Goal: Information Seeking & Learning: Learn about a topic

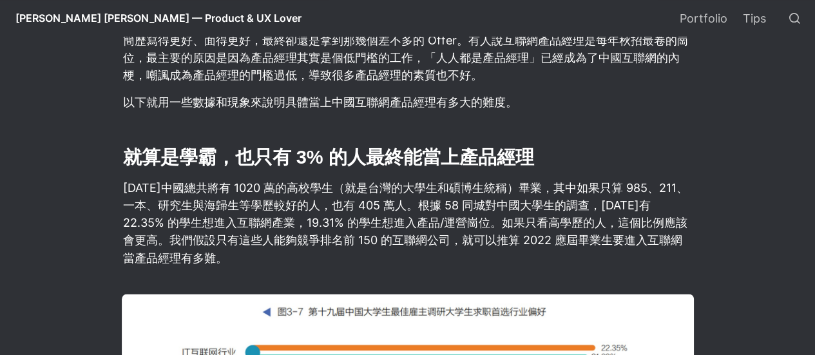
scroll to position [999, 0]
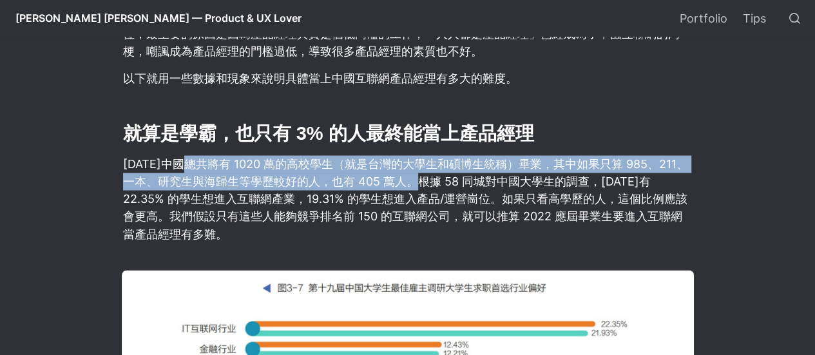
drag, startPoint x: 186, startPoint y: 143, endPoint x: 451, endPoint y: 172, distance: 266.3
click at [451, 172] on p "[DATE]中國總共將有 1020 萬的高校學生（就是台灣的大學生和碩博生統稱）畢業，其中如果只算 985、211、一本、研究生與海歸生等學歷較好的人，也有 …" at bounding box center [408, 198] width 572 height 91
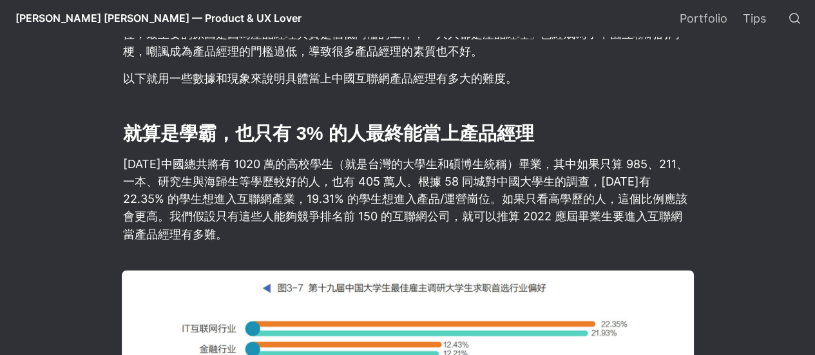
click at [500, 172] on p "[DATE]中國總共將有 1020 萬的高校學生（就是台灣的大學生和碩博生統稱）畢業，其中如果只算 985、211、一本、研究生與海歸生等學歷較好的人，也有 …" at bounding box center [408, 198] width 572 height 91
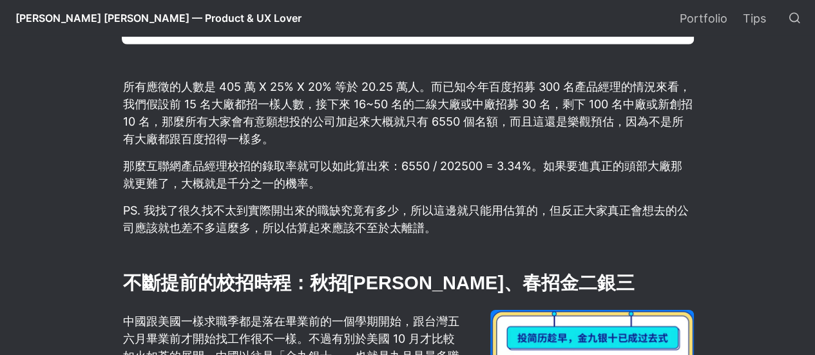
scroll to position [1836, 0]
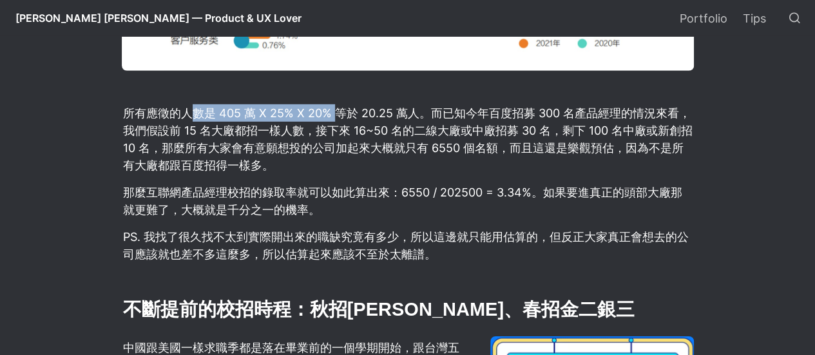
drag, startPoint x: 196, startPoint y: 93, endPoint x: 336, endPoint y: 105, distance: 140.2
click at [336, 105] on p "所有應徵的人數是 405 萬 X 25% X 20% 等於 20.25 萬人。而已知今年百度招募 300 名產品經理的情況來看，我們假設前 15 名大廠都招一…" at bounding box center [408, 138] width 572 height 73
click at [370, 121] on p "所有應徵的人數是 405 萬 X 25% X 20% 等於 20.25 萬人。而已知今年百度招募 300 名產品經理的情況來看，我們假設前 15 名大廠都招一…" at bounding box center [408, 138] width 572 height 73
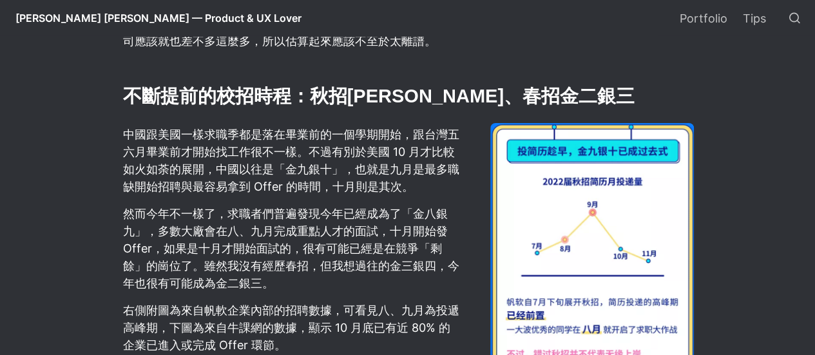
scroll to position [2029, 0]
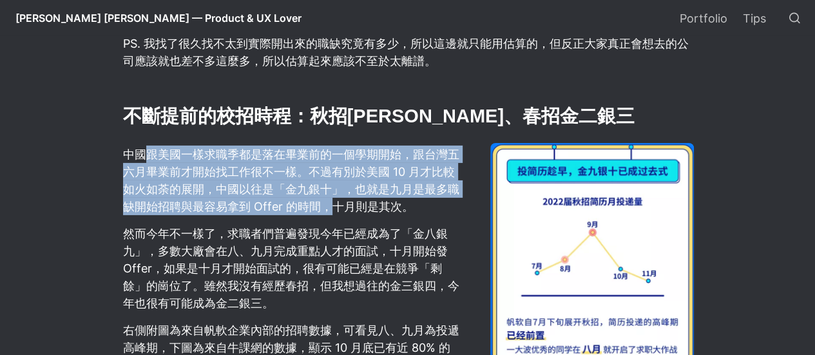
drag, startPoint x: 150, startPoint y: 138, endPoint x: 328, endPoint y: 198, distance: 188.0
click at [328, 197] on p "中國跟美國一樣求職季都是落在畢業前的一個學期開始，跟台灣五六月畢業前才開始找工作很不一樣。不過有別於美國 10 月才比較如火如荼的展開，中國以往是「金九銀十」…" at bounding box center [291, 180] width 339 height 73
click at [335, 199] on p "中國跟美國一樣求職季都是落在畢業前的一個學期開始，跟台灣五六月畢業前才開始找工作很不一樣。不過有別於美國 10 月才比較如火如荼的展開，中國以往是「金九銀十」…" at bounding box center [291, 180] width 339 height 73
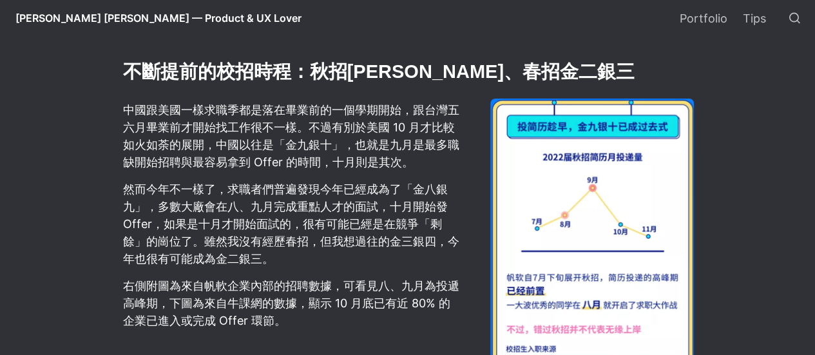
scroll to position [2094, 0]
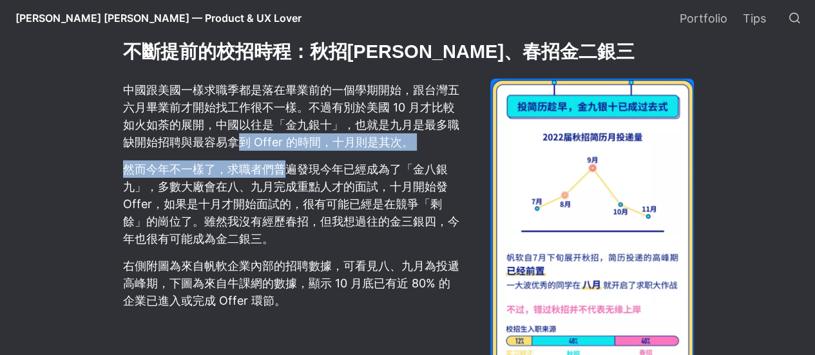
drag, startPoint x: 236, startPoint y: 137, endPoint x: 287, endPoint y: 146, distance: 52.3
click at [287, 146] on div "中國跟美國一樣求職季都是落在畢業前的一個學期開始，跟台灣五六月畢業前才開始找工作很不一樣。不過有別於美國 10 月才比較如火如荼的展開，中國以往是「金九銀十」…" at bounding box center [291, 244] width 339 height 357
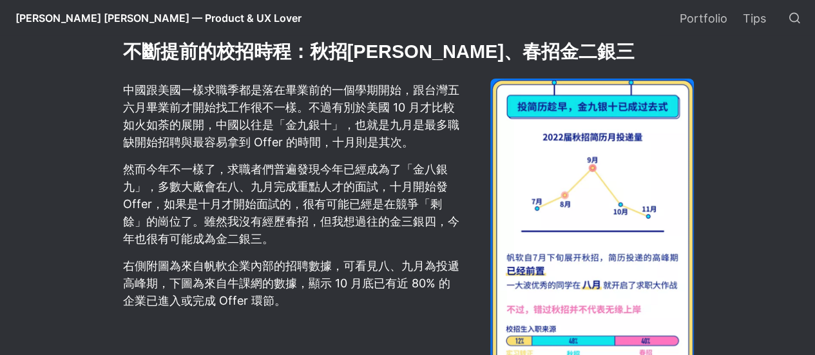
click at [299, 188] on p "然而今年不一樣了，求職者們普遍發現今年已經成為了「金八銀九」，多數大廠會在八、九月完成重點人才的面試，十月開始發 Offer，如果是十月才開始面試的，很有可能…" at bounding box center [291, 203] width 339 height 91
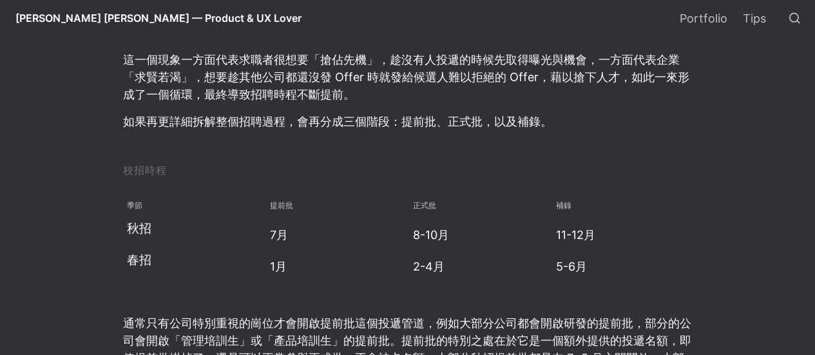
scroll to position [2995, 0]
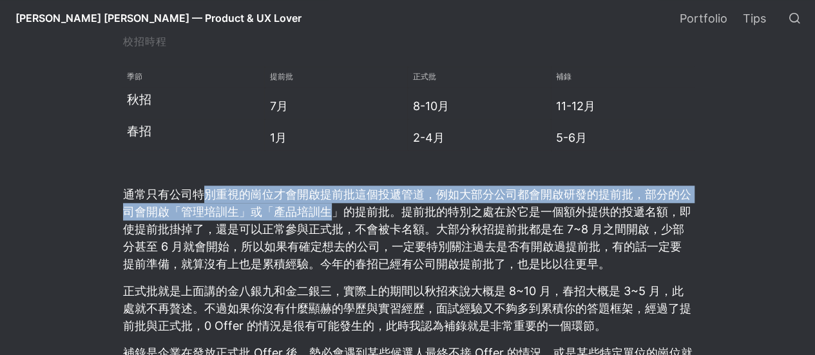
drag, startPoint x: 206, startPoint y: 180, endPoint x: 330, endPoint y: 200, distance: 125.4
click at [330, 200] on p "通常只有公司特別重視的崗位才會開啟提前批這個投遞管道，例如大部分公司都會開啟研發的提前批，部分的公司會開啟「管理培訓生」或「產品培訓生」的提前批。提前批的特別…" at bounding box center [408, 229] width 572 height 91
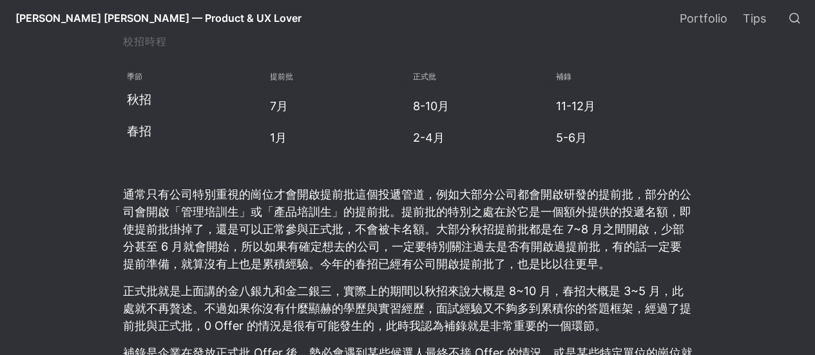
click at [419, 200] on p "通常只有公司特別重視的崗位才會開啟提前批這個投遞管道，例如大部分公司都會開啟研發的提前批，部分的公司會開啟「管理培訓生」或「產品培訓生」的提前批。提前批的特別…" at bounding box center [408, 229] width 572 height 91
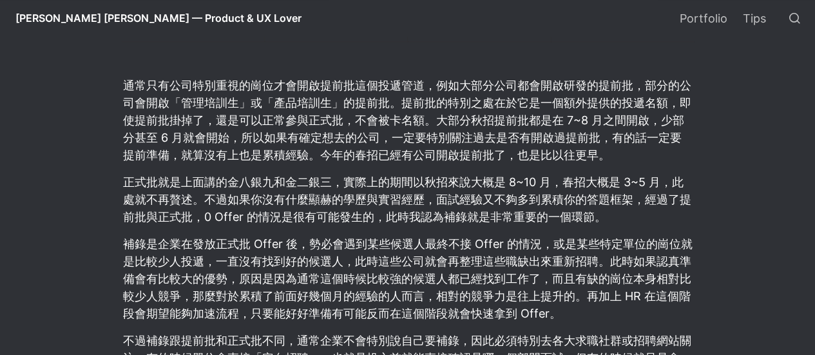
scroll to position [3124, 0]
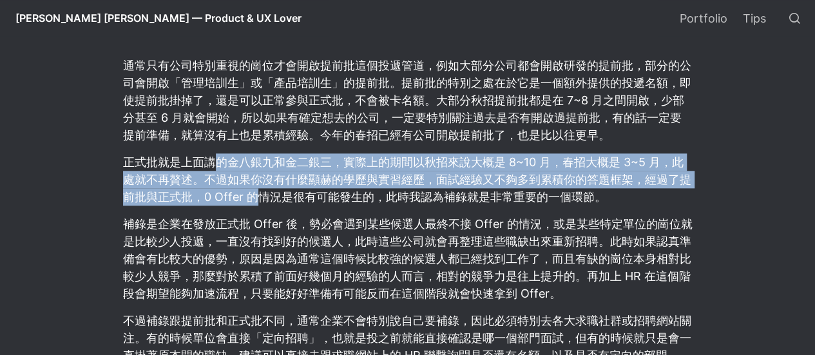
drag, startPoint x: 216, startPoint y: 153, endPoint x: 258, endPoint y: 176, distance: 47.3
click at [258, 176] on p "正式批就是上面講的金八銀九和金二銀三，實際上的期間以秋招來說大概是 8~10 月，春招大概是 3~5 月，此處就不再贅述。不過如果你沒有什麼顯赫的學歷與實習經…" at bounding box center [408, 179] width 572 height 56
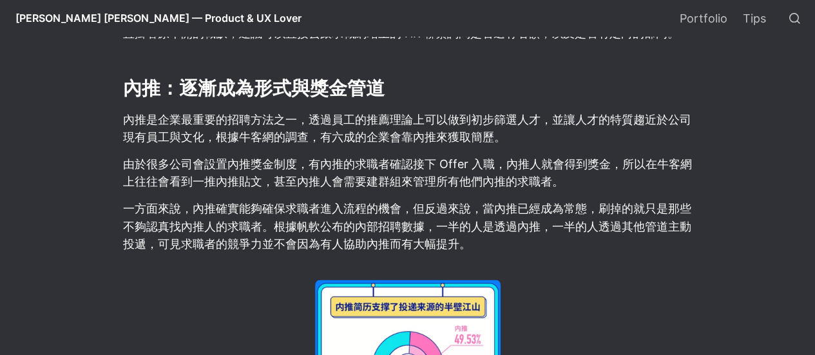
scroll to position [3382, 0]
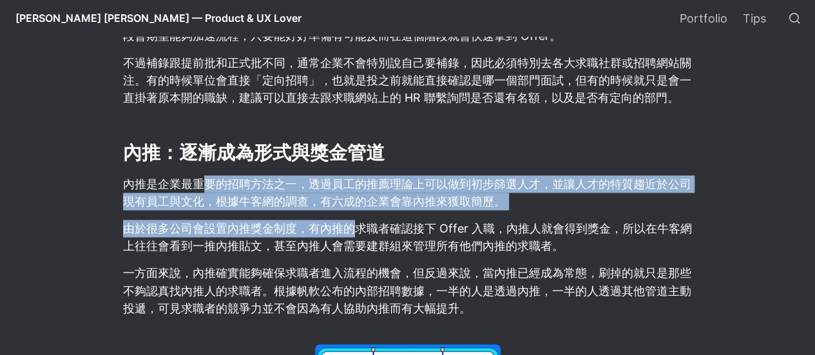
drag, startPoint x: 200, startPoint y: 170, endPoint x: 356, endPoint y: 211, distance: 161.8
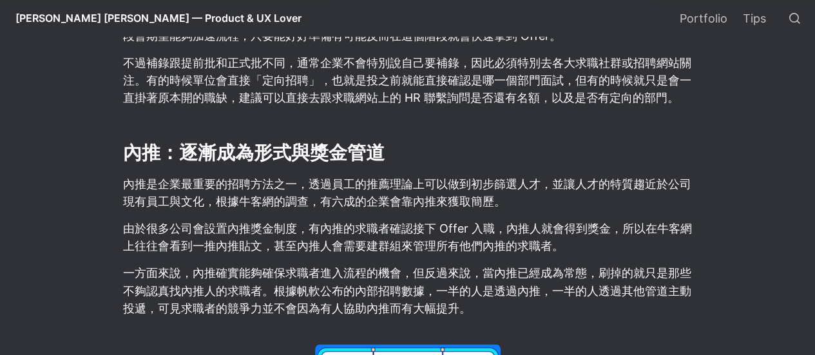
click at [361, 226] on p "由於很多公司會設置內推獎金制度，有內推的求職者確認接下 Offer 入職，內推人就會得到獎金，所以在牛客網上往往會看到一推內推貼文，甚至內推人會需要建群組來管…" at bounding box center [408, 237] width 572 height 39
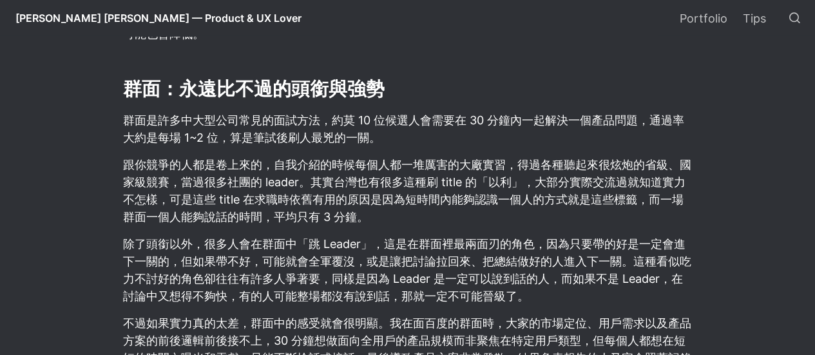
scroll to position [4026, 0]
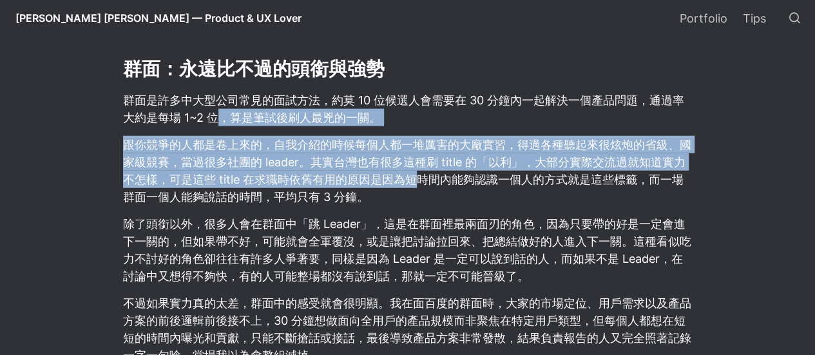
drag, startPoint x: 214, startPoint y: 97, endPoint x: 404, endPoint y: 156, distance: 198.8
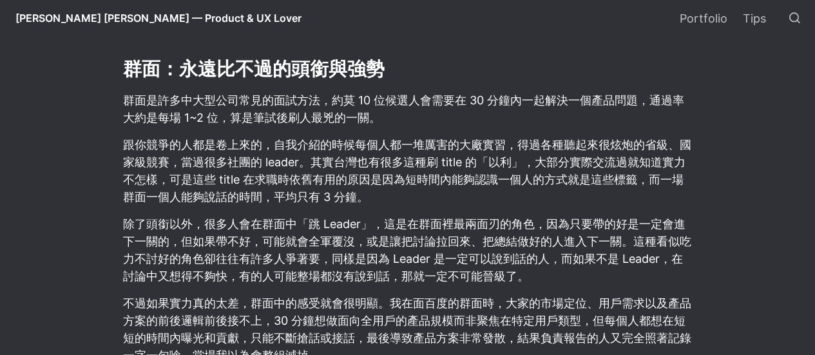
click at [413, 165] on p "跟你競爭的人都是卷上來的，自我介紹的時候每個人都一堆厲害的大廠實習，得過各種聽起來很炫炮的省級、國家級競賽，當過很多社團的 leader。其實台灣也有很多這種…" at bounding box center [408, 170] width 572 height 73
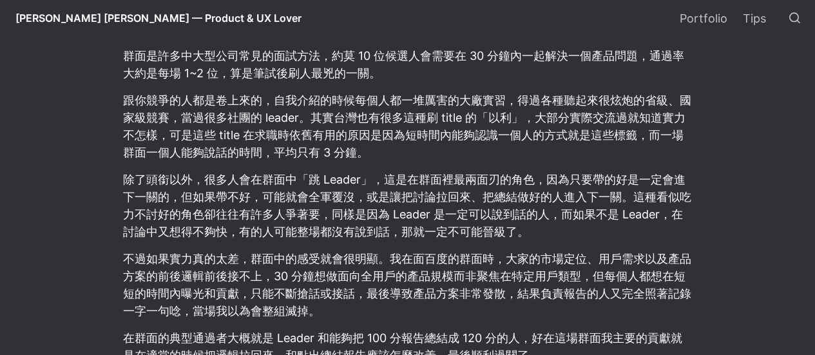
scroll to position [4090, 0]
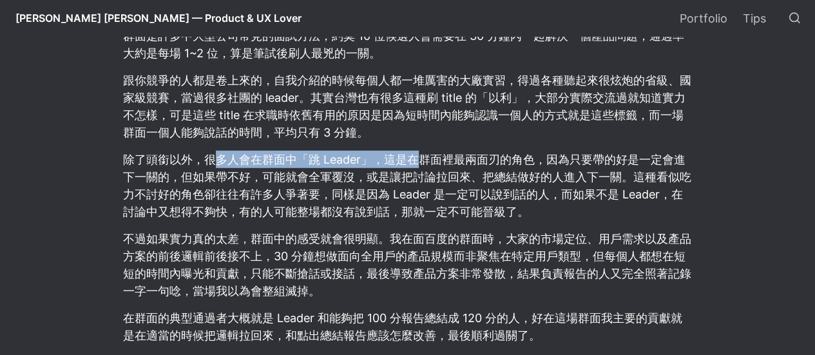
drag, startPoint x: 221, startPoint y: 142, endPoint x: 408, endPoint y: 145, distance: 186.8
click at [408, 149] on p "除了頭銜以外，很多人會在群面中「跳 Leader」，這是在群面裡最兩面刃的角色，因為只要帶的好是一定會進下一關的，但如果帶不好，可能就會全軍覆沒，或是讓把討論…" at bounding box center [408, 185] width 572 height 73
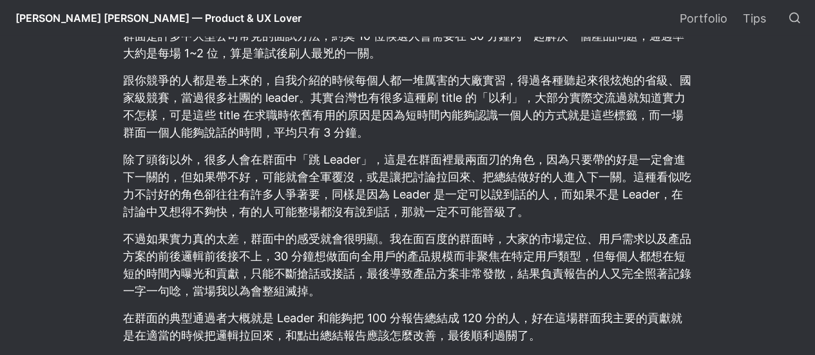
click at [435, 149] on p "除了頭銜以外，很多人會在群面中「跳 Leader」，這是在群面裡最兩面刃的角色，因為只要帶的好是一定會進下一關的，但如果帶不好，可能就會全軍覆沒，或是讓把討論…" at bounding box center [408, 185] width 572 height 73
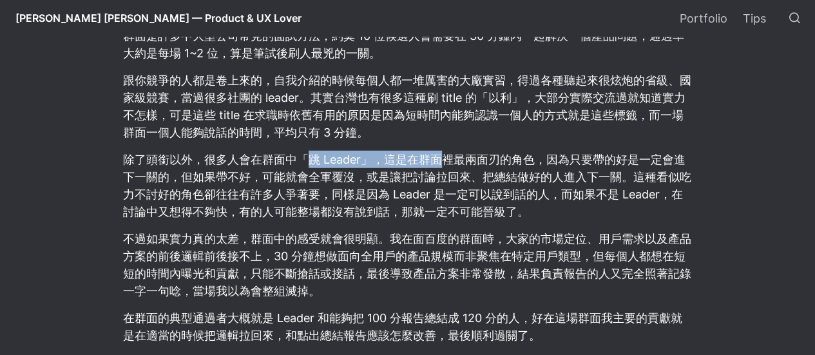
drag, startPoint x: 304, startPoint y: 140, endPoint x: 464, endPoint y: 142, distance: 159.7
click at [441, 149] on p "除了頭銜以外，很多人會在群面中「跳 Leader」，這是在群面裡最兩面刃的角色，因為只要帶的好是一定會進下一關的，但如果帶不好，可能就會全軍覆沒，或是讓把討論…" at bounding box center [408, 185] width 572 height 73
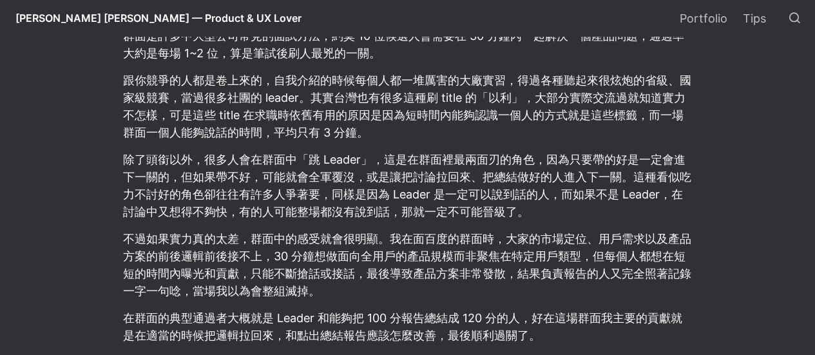
click at [477, 149] on p "除了頭銜以外，很多人會在群面中「跳 Leader」，這是在群面裡最兩面刃的角色，因為只要帶的好是一定會進下一關的，但如果帶不好，可能就會全軍覆沒，或是讓把討論…" at bounding box center [408, 185] width 572 height 73
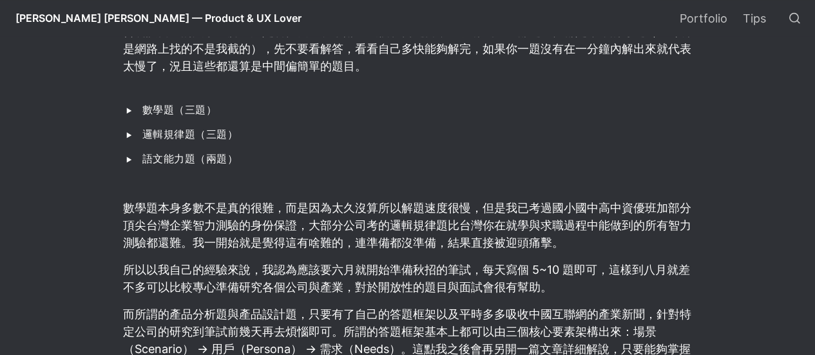
scroll to position [5121, 0]
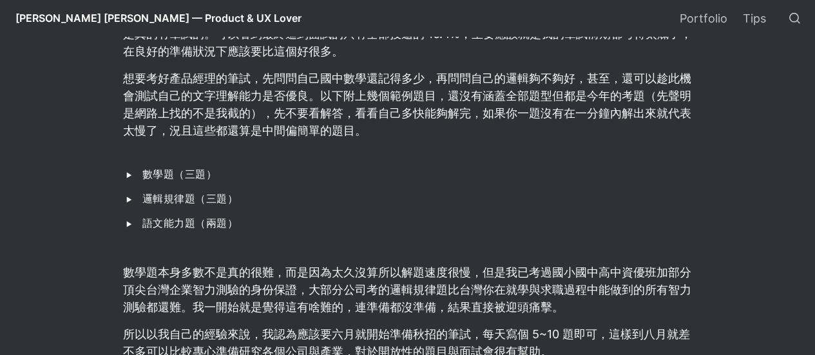
click at [140, 162] on div "‣ 數學題（三題）" at bounding box center [408, 173] width 572 height 23
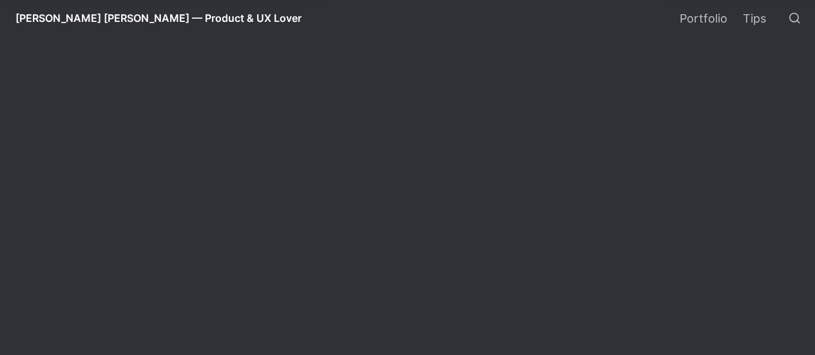
scroll to position [12269, 0]
